Goal: Information Seeking & Learning: Learn about a topic

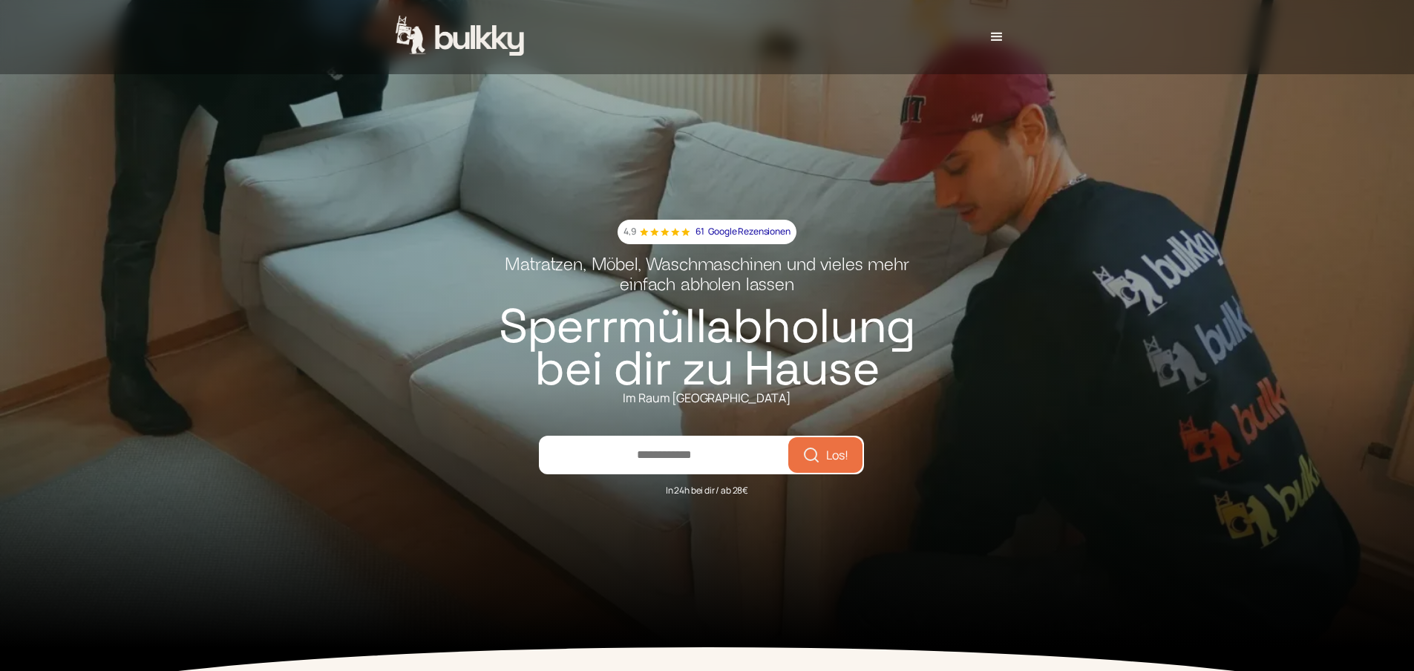
click at [730, 452] on input "number" at bounding box center [664, 455] width 248 height 36
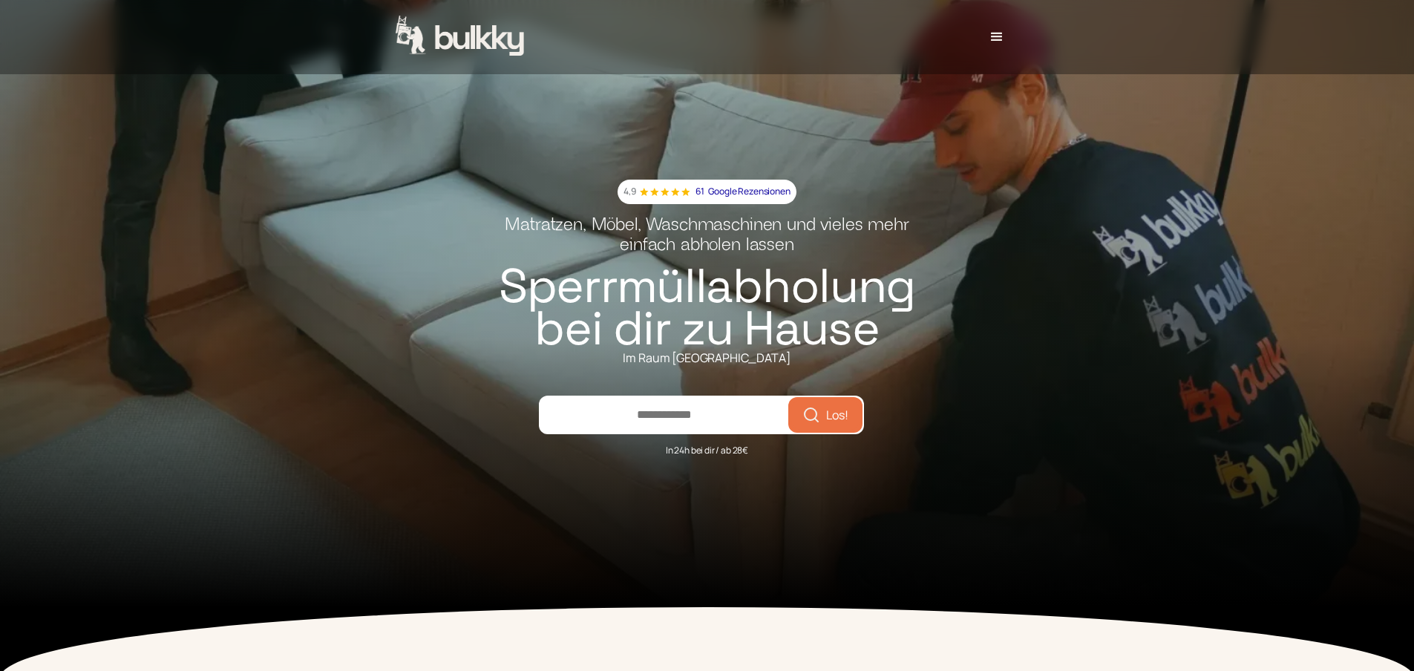
scroll to position [74, 0]
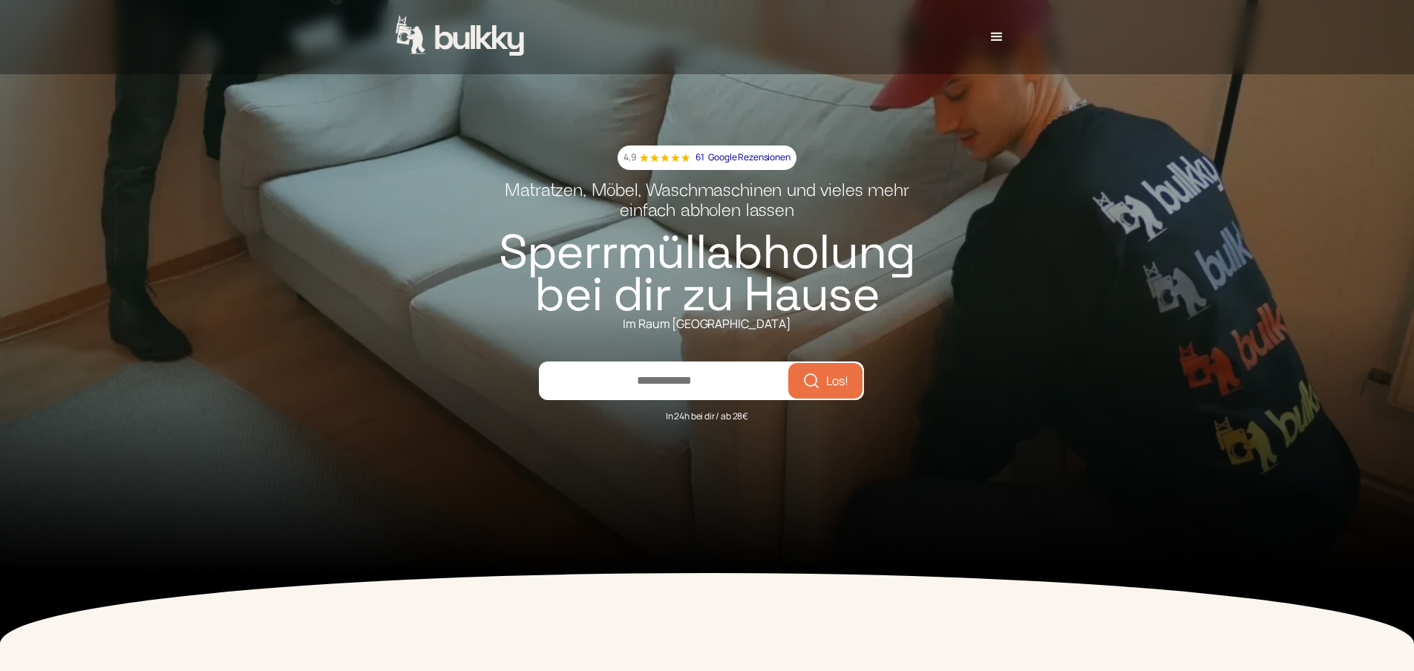
type input "*****"
click at [816, 389] on icon "submit" at bounding box center [811, 381] width 18 height 18
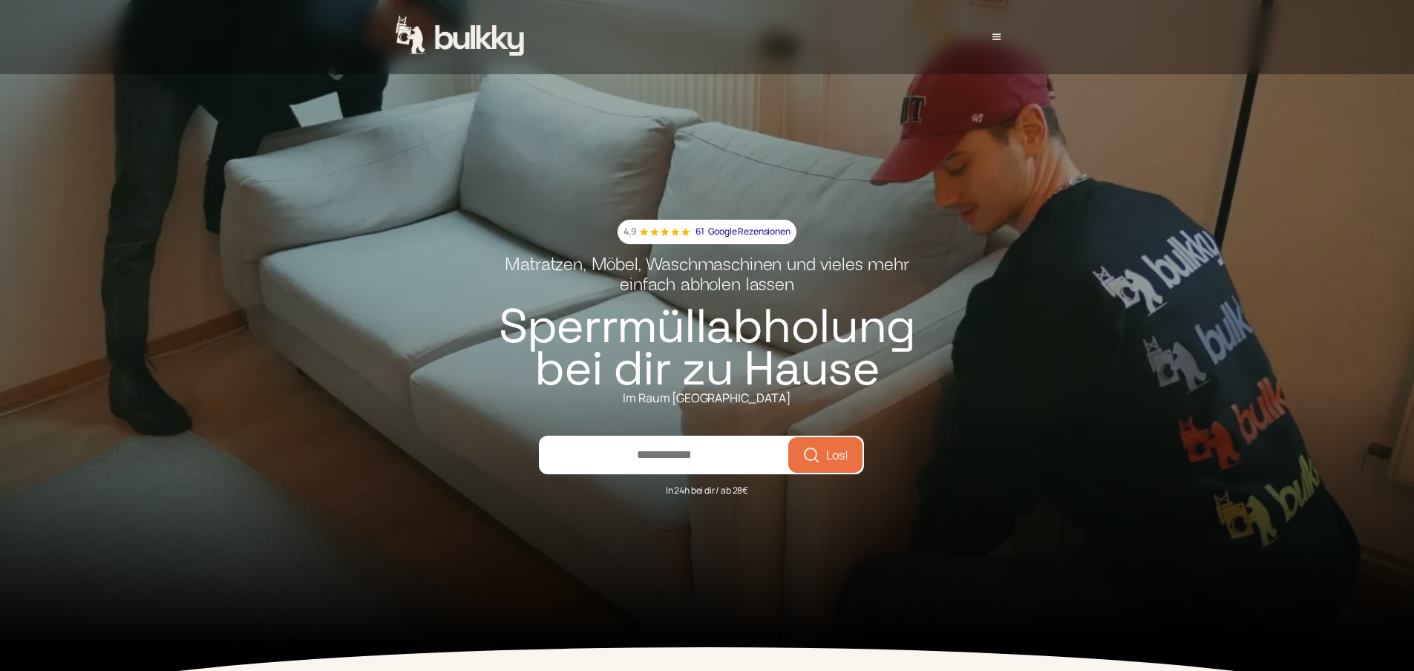
click at [991, 41] on div "menu" at bounding box center [995, 36] width 33 height 33
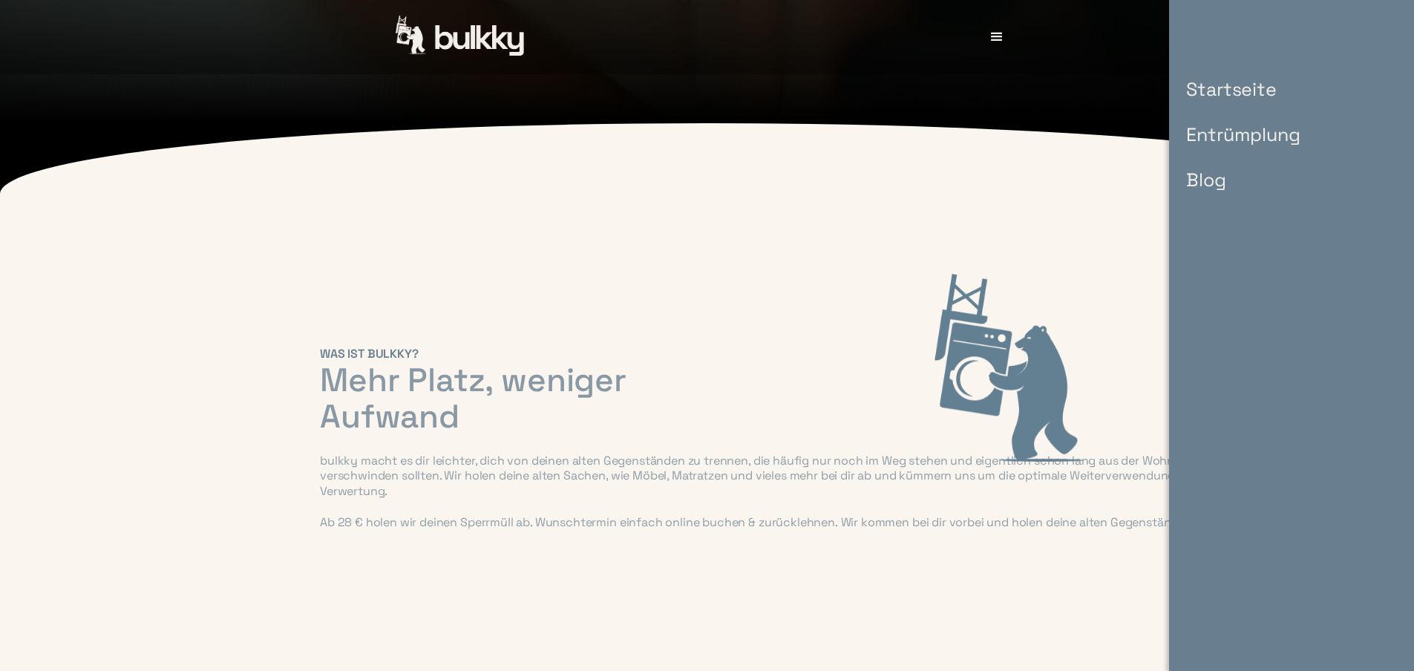
scroll to position [594, 0]
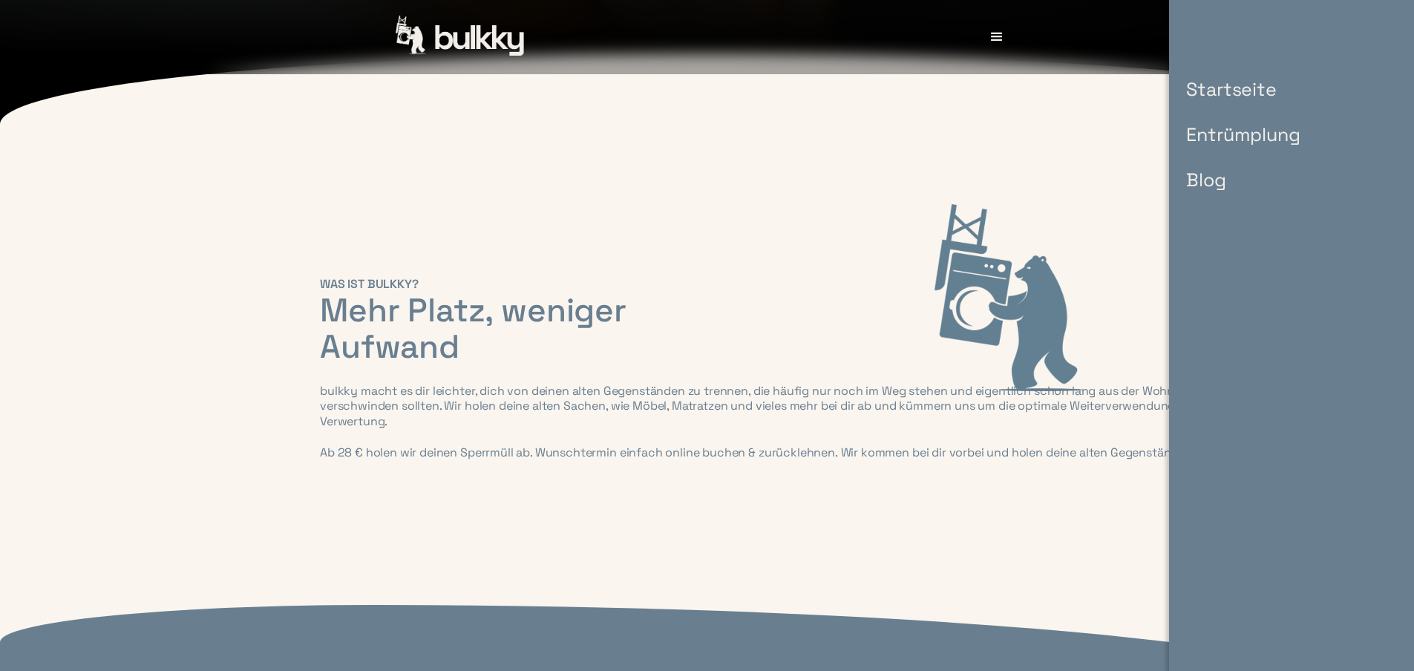
click at [659, 272] on div "WAS IST BULKKY? Mehr Platz, weniger Aufwand [PERSON_NAME] macht es dir leichter…" at bounding box center [707, 377] width 1414 height 365
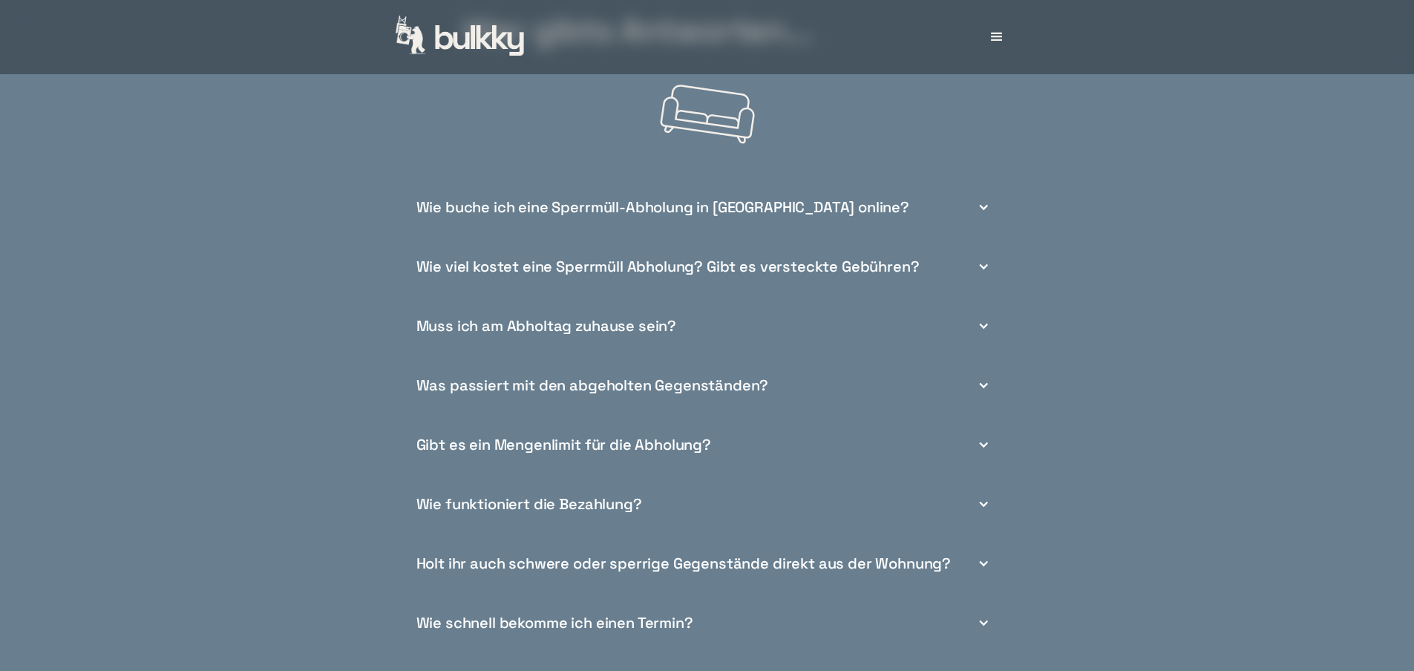
scroll to position [5565, 0]
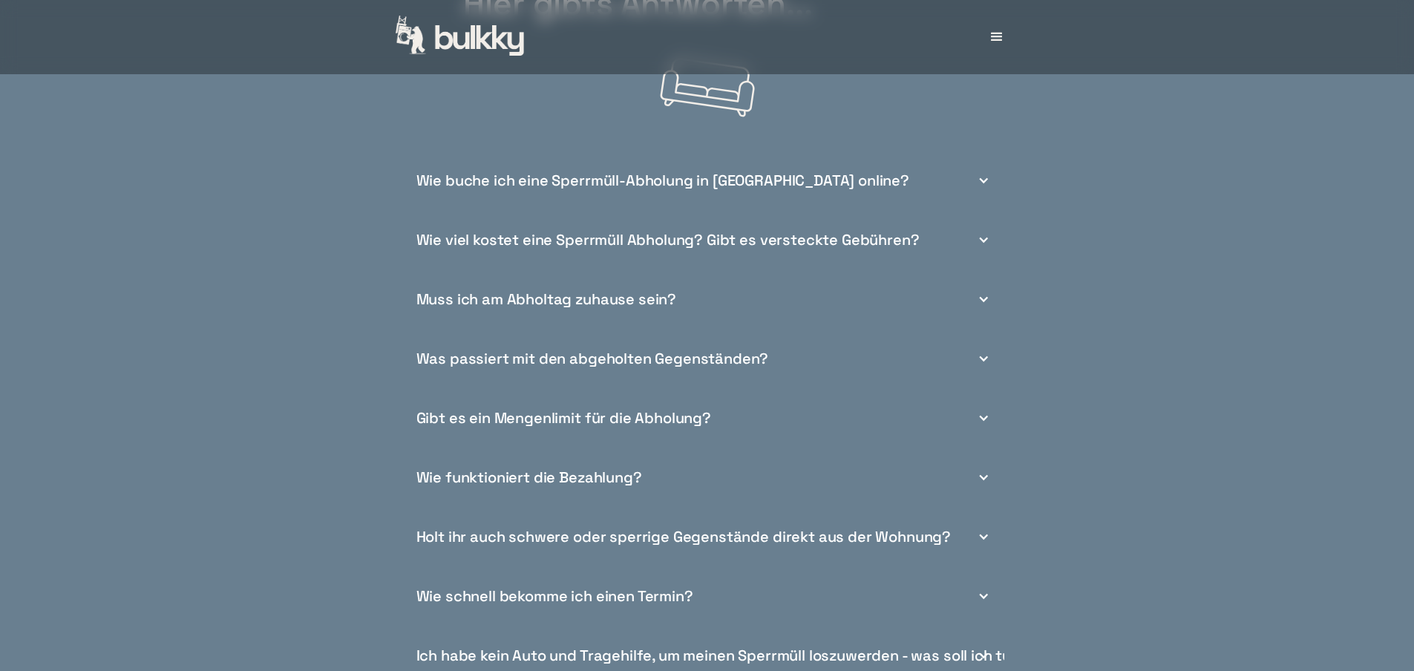
click at [726, 248] on div "Wie viel kostet eine Sperrmüll Abholung? Gibt es versteckte Gebühren?" at bounding box center [667, 240] width 503 height 16
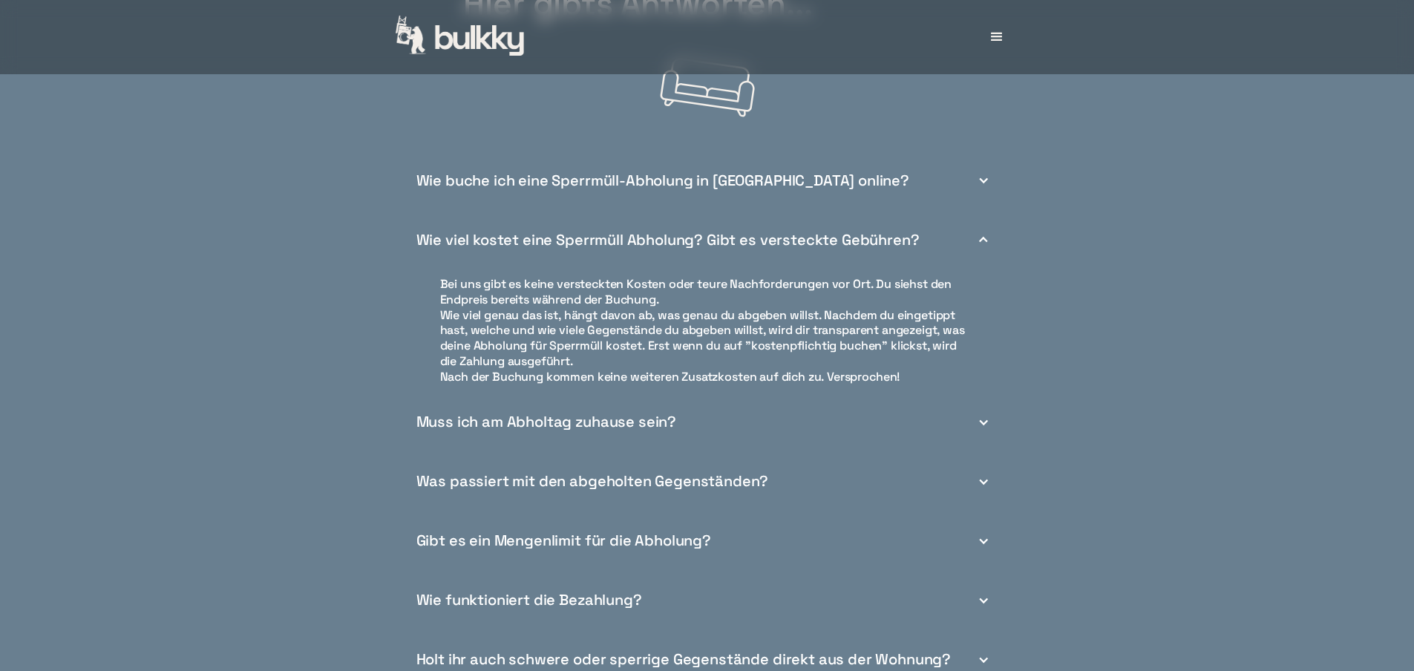
click at [979, 421] on div "Muss ich am Abholtag zuhause sein?" at bounding box center [707, 422] width 594 height 59
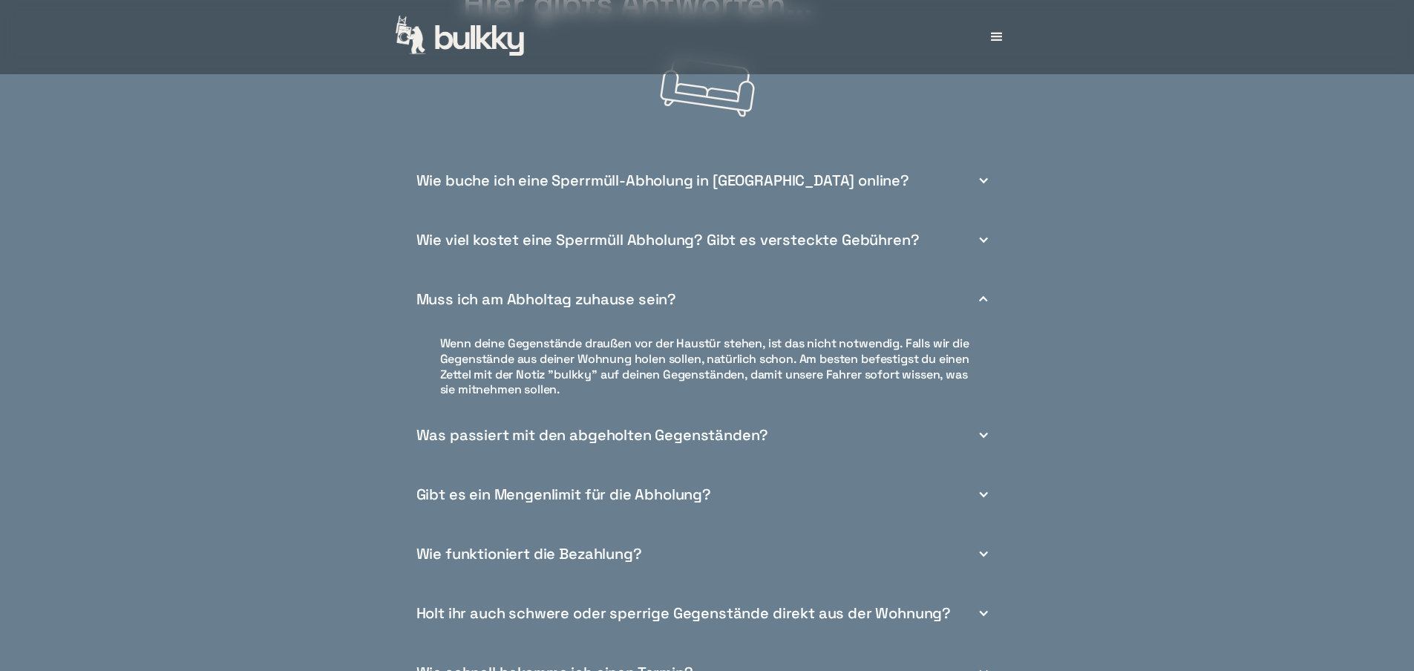
scroll to position [5639, 0]
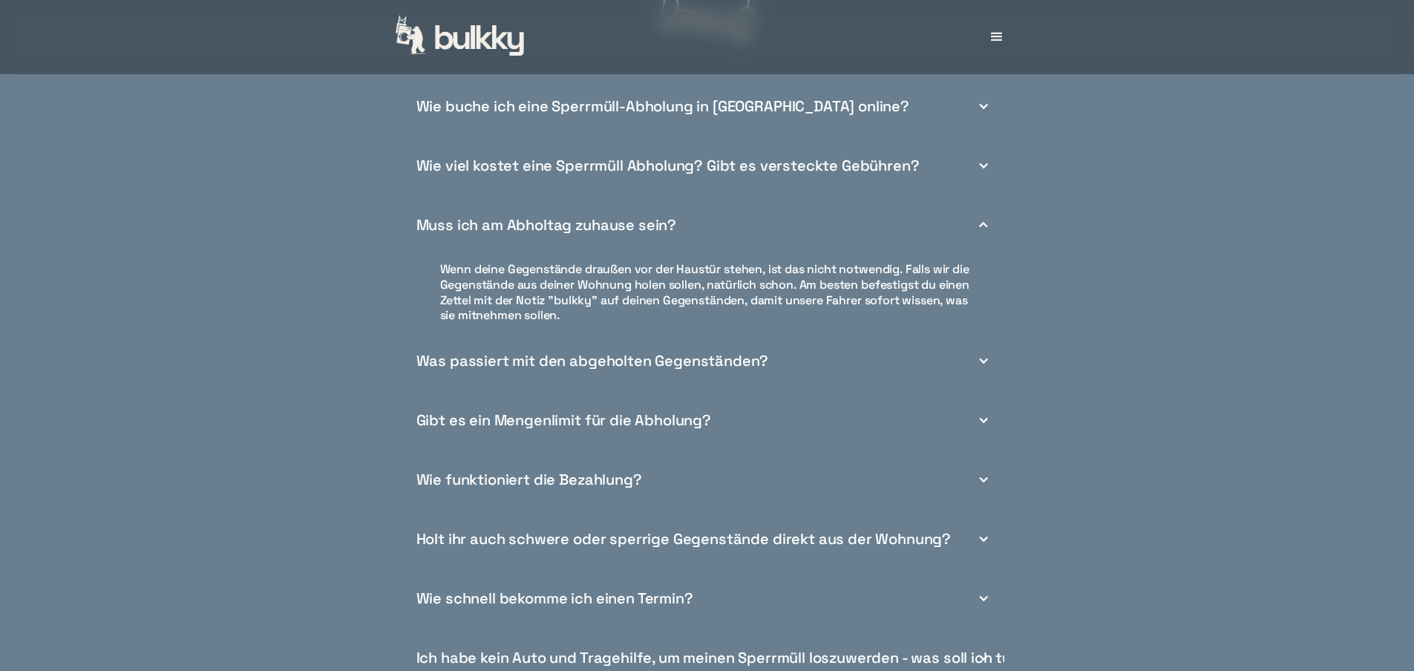
click at [656, 428] on div "Gibt es ein Mengenlimit für die Abholung?" at bounding box center [563, 421] width 295 height 16
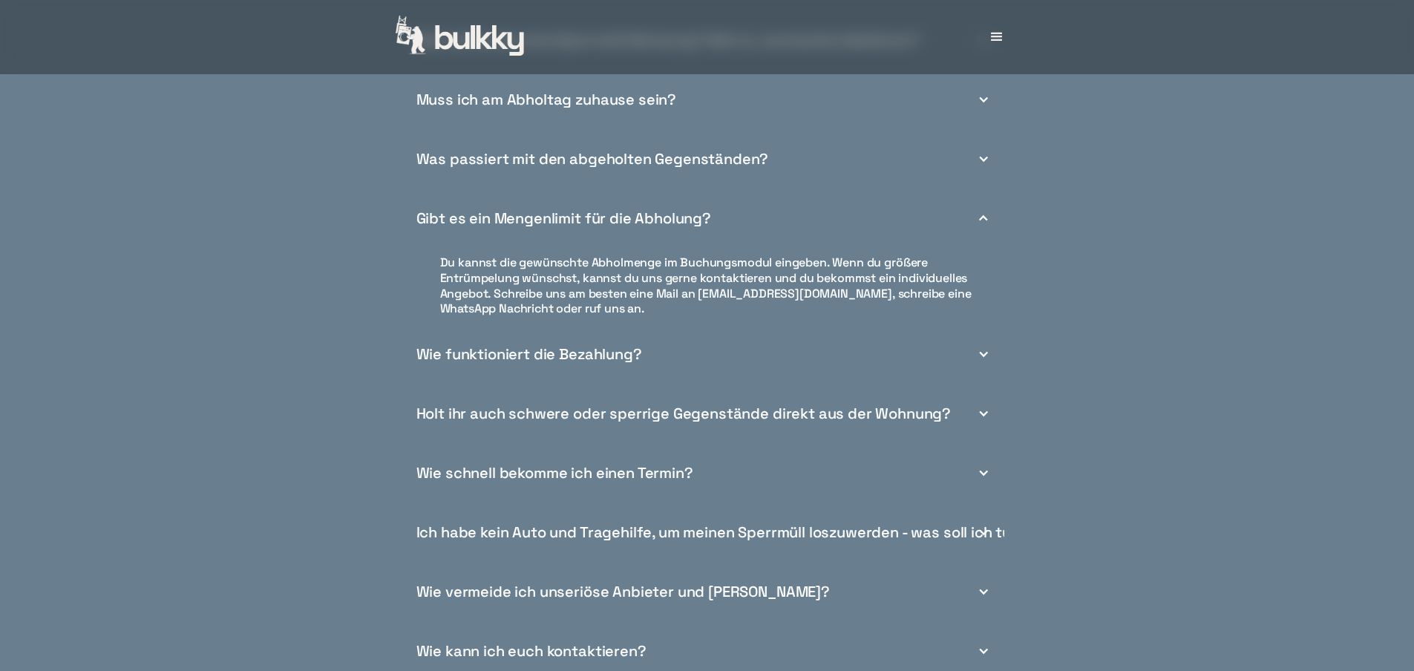
scroll to position [5788, 0]
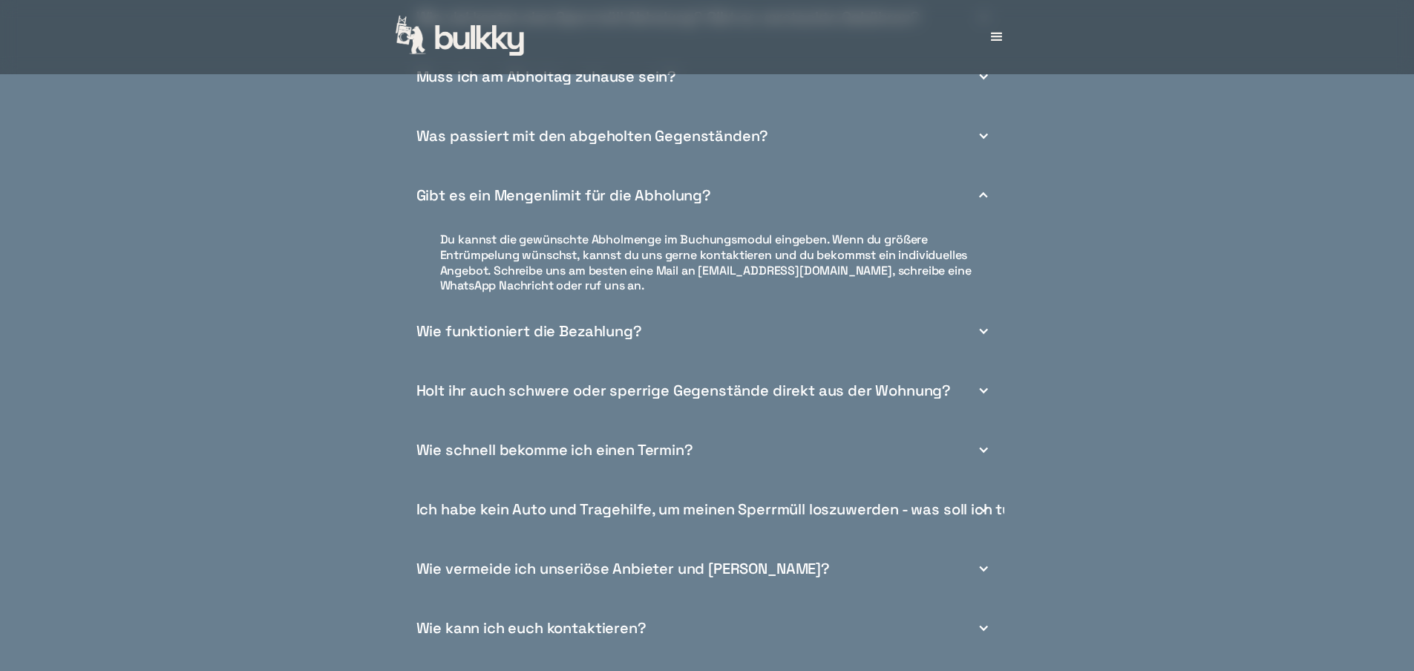
click at [769, 517] on div "Ich habe kein Auto und Tragehilfe, um meinen Sperrmüll loszuwerden - was soll i…" at bounding box center [722, 510] width 612 height 16
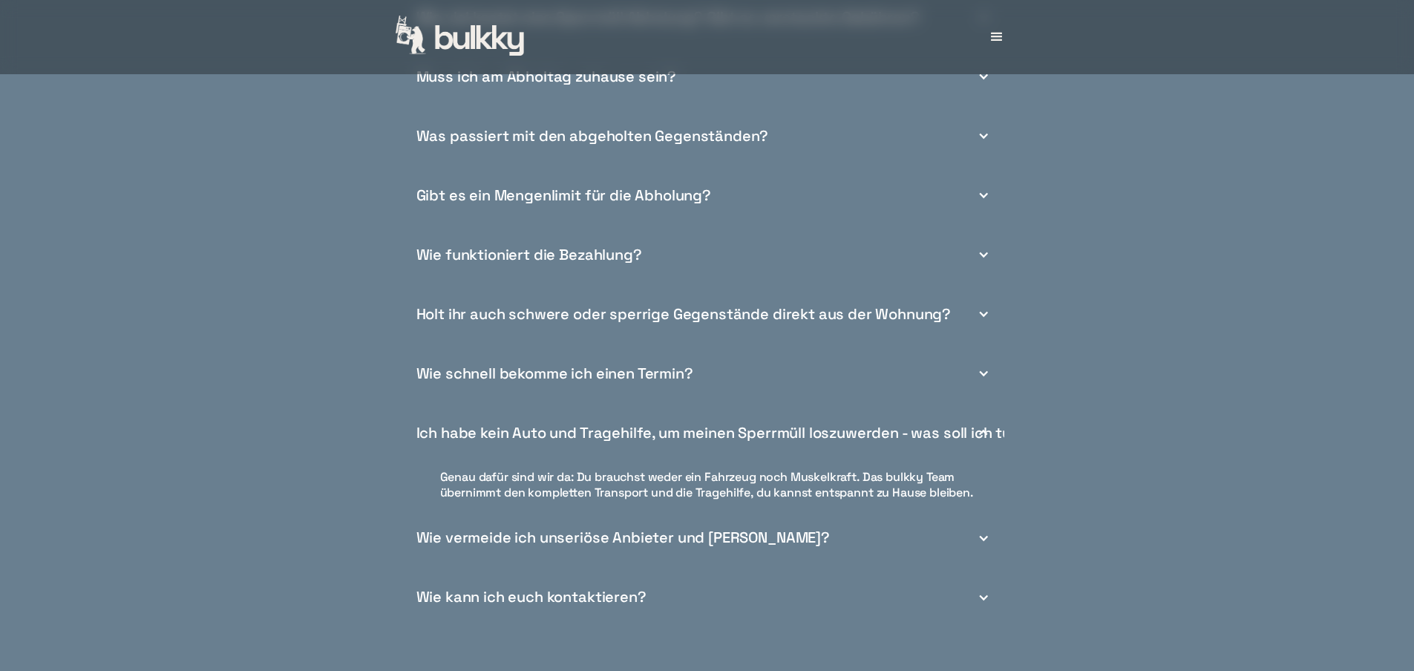
click at [716, 322] on div "Holt ihr auch schwere oder sperrige Gegenstände direkt aus der Wohnung?" at bounding box center [683, 314] width 535 height 16
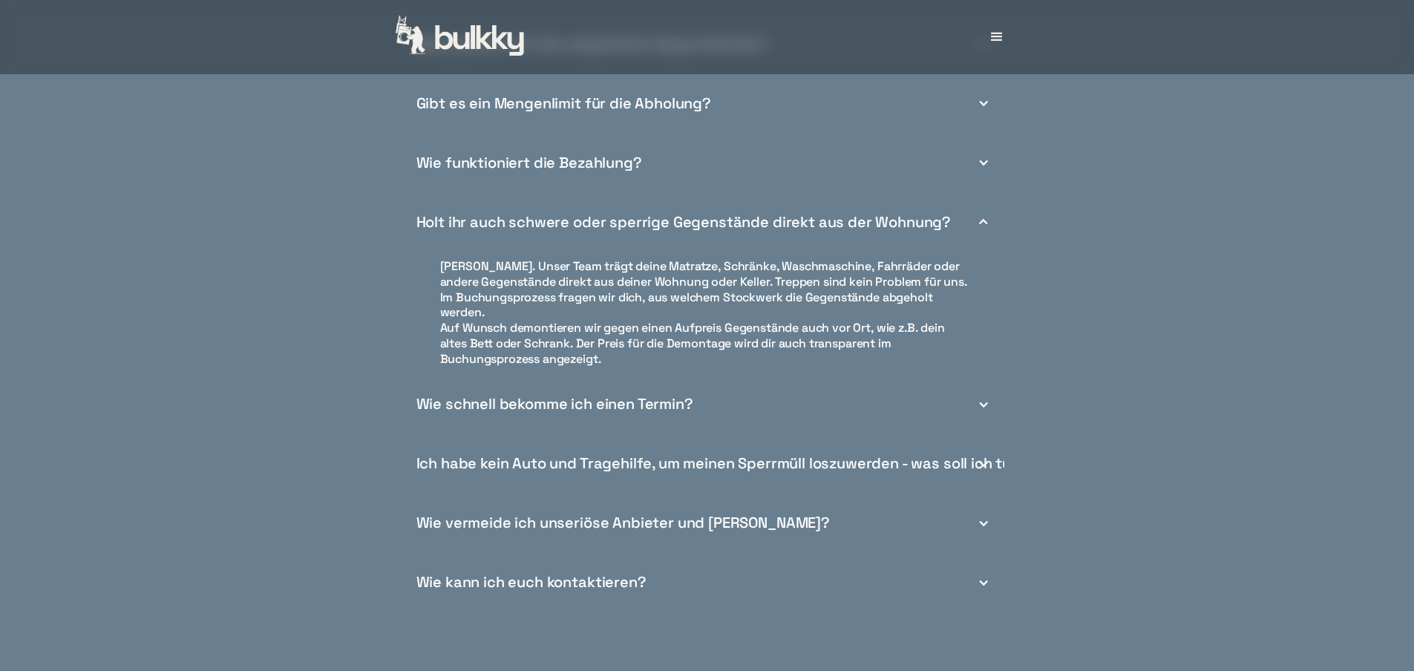
scroll to position [5936, 0]
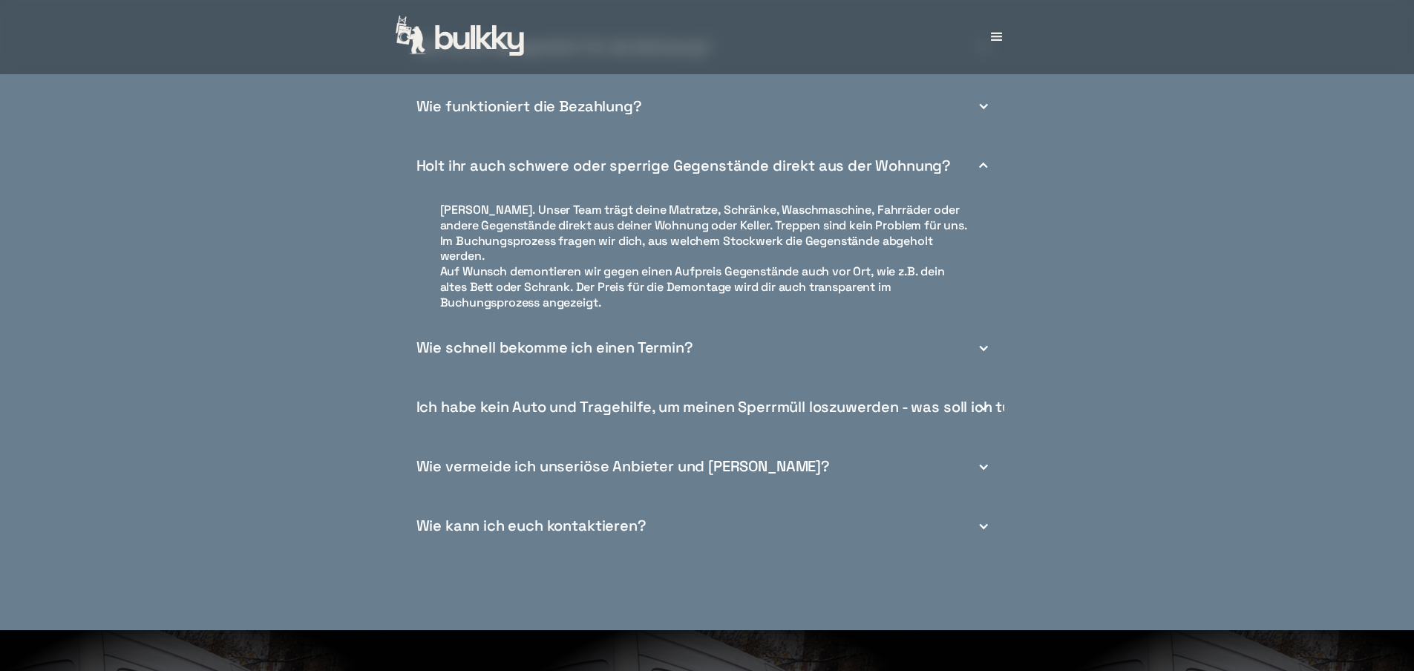
click at [693, 465] on div "Wie vermeide ich unseriöse Anbieter und [PERSON_NAME]?" at bounding box center [622, 467] width 413 height 16
